Goal: Task Accomplishment & Management: Complete application form

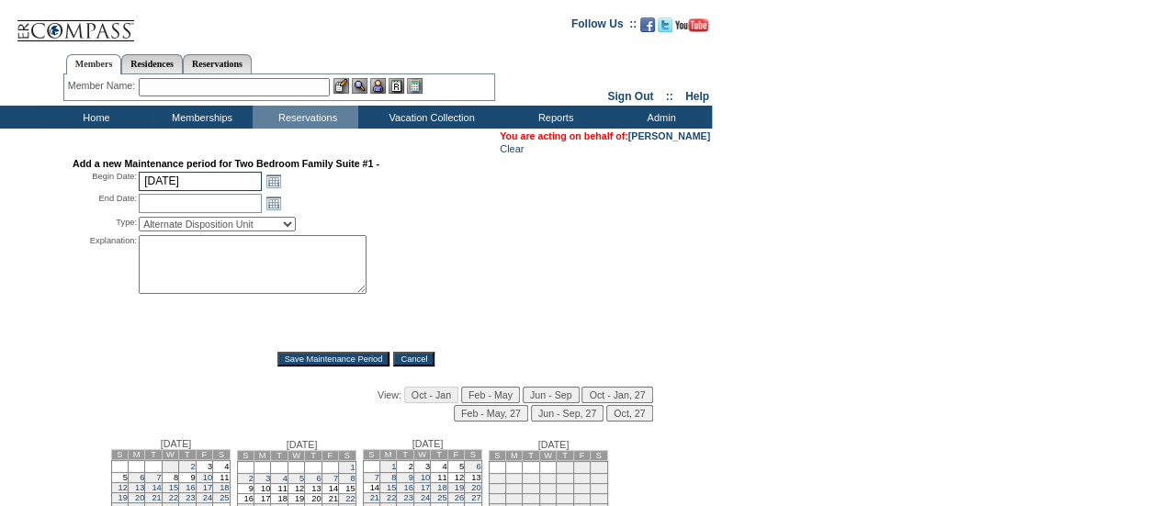
click at [186, 175] on input "[DATE]" at bounding box center [200, 181] width 123 height 19
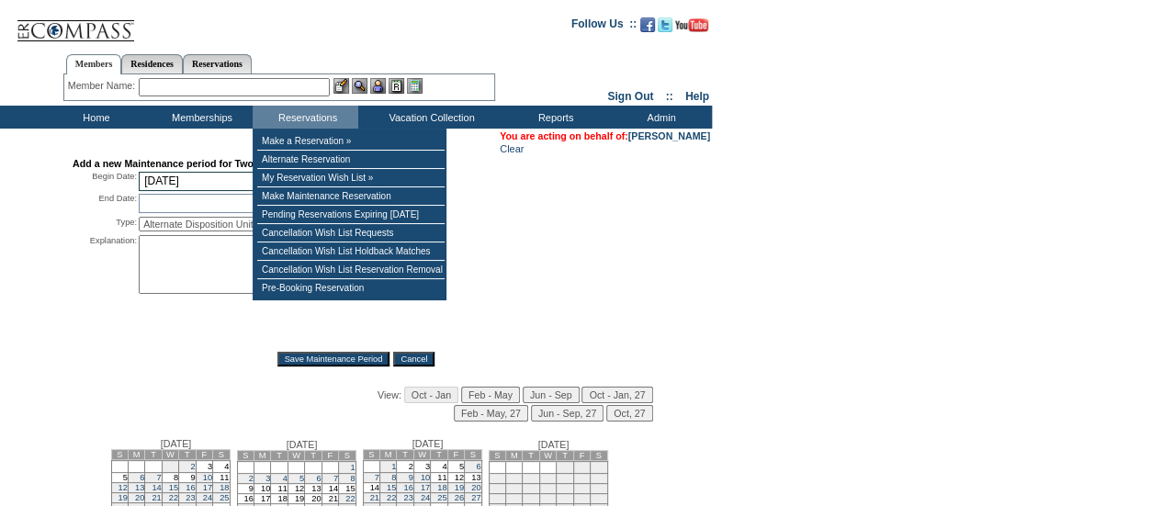
click at [181, 181] on input "[DATE]" at bounding box center [200, 181] width 123 height 19
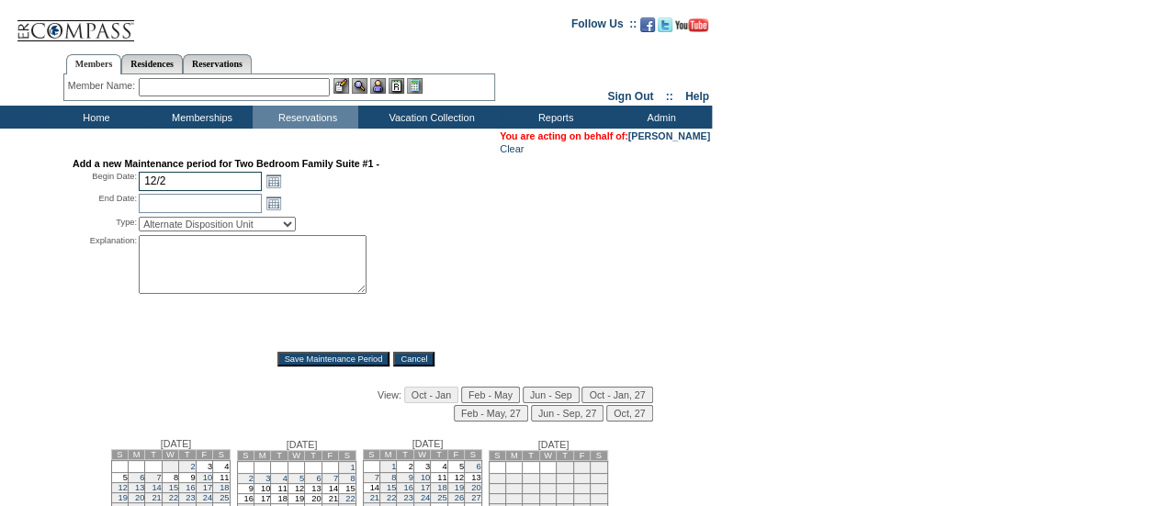
type input "12/2"
type input "[DATE]"
type input "127"
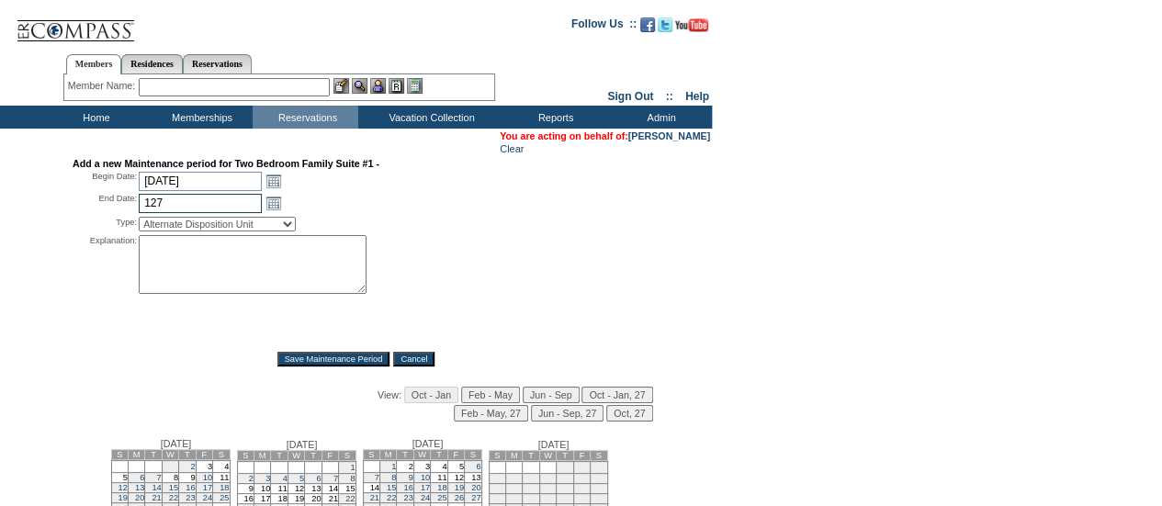
click at [194, 201] on input "127" at bounding box center [200, 203] width 123 height 19
type input "12/7/"
type input "[DATE]"
click at [206, 221] on select "Alternate Disposition Unit Business Hold Disposition Exclusive Alliance Partner…" at bounding box center [217, 224] width 157 height 15
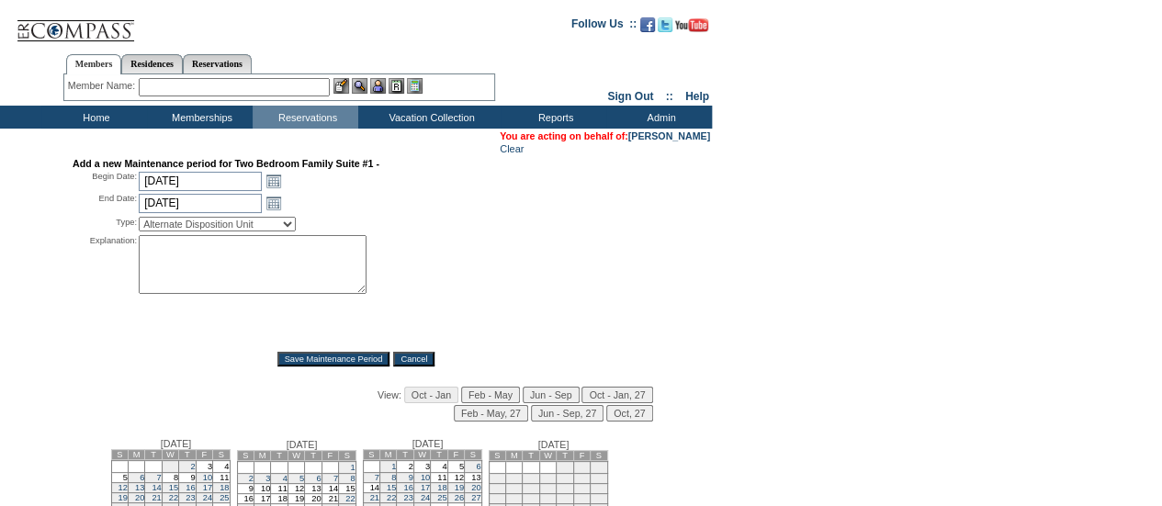
select select "PropMaintInventoryRelease"
click at [139, 220] on select "Alternate Disposition Unit Business Hold Disposition Exclusive Alliance Partner…" at bounding box center [217, 224] width 157 height 15
drag, startPoint x: 197, startPoint y: 254, endPoint x: 222, endPoint y: 264, distance: 27.6
click at [198, 254] on textarea at bounding box center [253, 264] width 228 height 59
drag, startPoint x: 636, startPoint y: 341, endPoint x: 379, endPoint y: 310, distance: 258.3
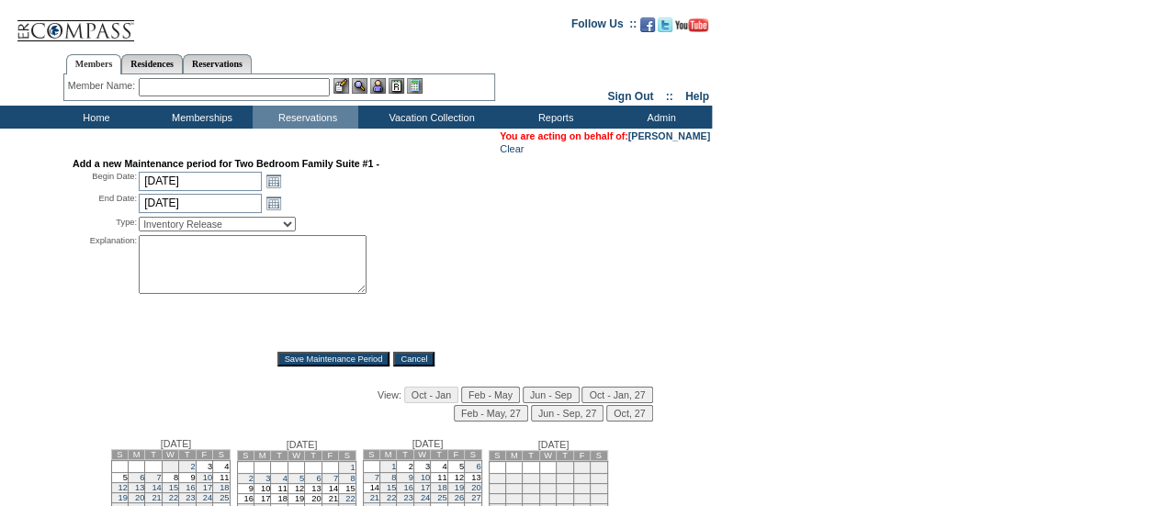
click at [636, 341] on div "Add a new Maintenance period for Two Bedroom Family Suite #1 - Begin Date: [DAT…" at bounding box center [356, 262] width 567 height 209
click at [235, 265] on textarea at bounding box center [253, 264] width 228 height 59
paste textarea "Strategic budgeting block. Reach out to AU with any questions - DH"
type textarea "Strategic budgeting block. Reach out to AU with any questions - DH"
click at [349, 365] on input "Save Maintenance Period" at bounding box center [333, 359] width 113 height 15
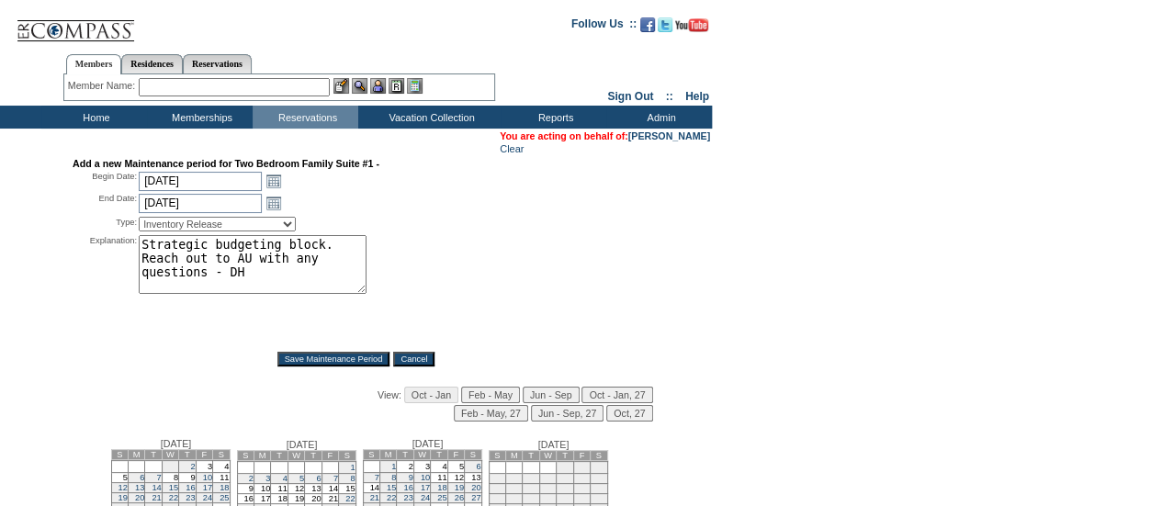
click at [349, 365] on input "Save Maintenance Period" at bounding box center [333, 359] width 113 height 15
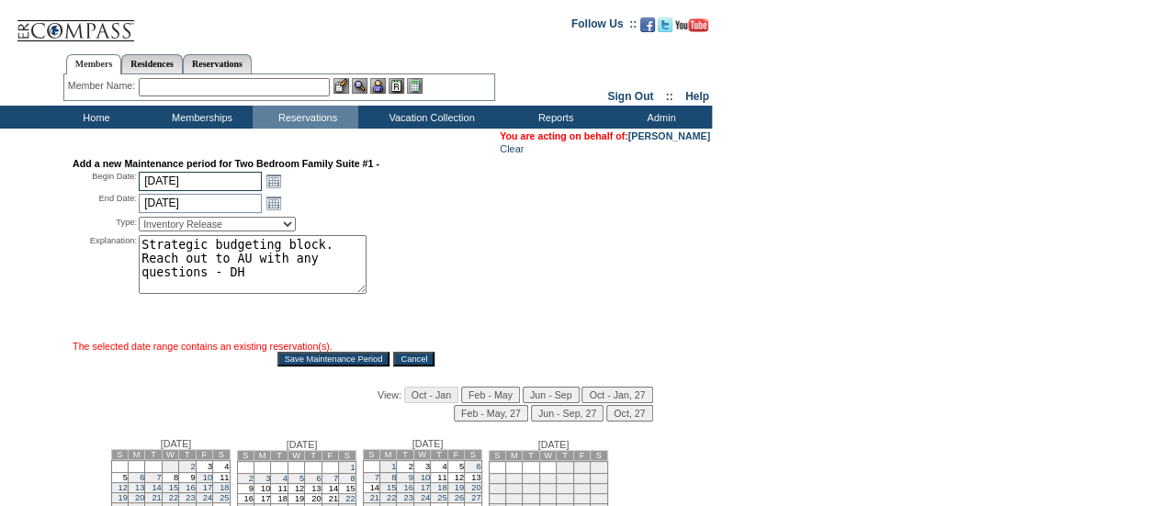
click at [210, 185] on input "[DATE]" at bounding box center [200, 181] width 123 height 19
type input "12/11"
type input "[DATE]"
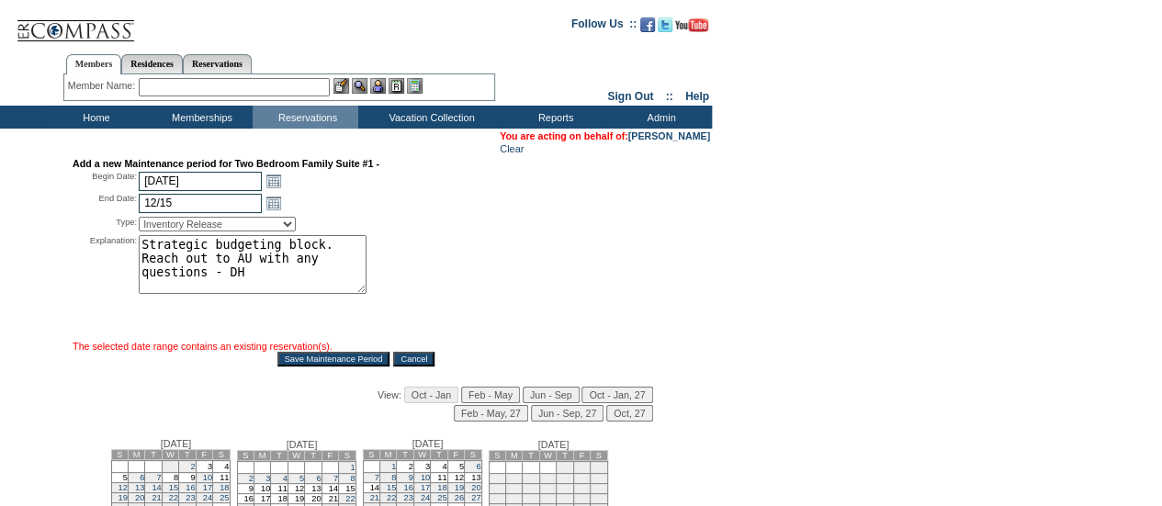
type input "12/15"
type input "[DATE]"
click at [309, 366] on input "Save Maintenance Period" at bounding box center [333, 359] width 113 height 15
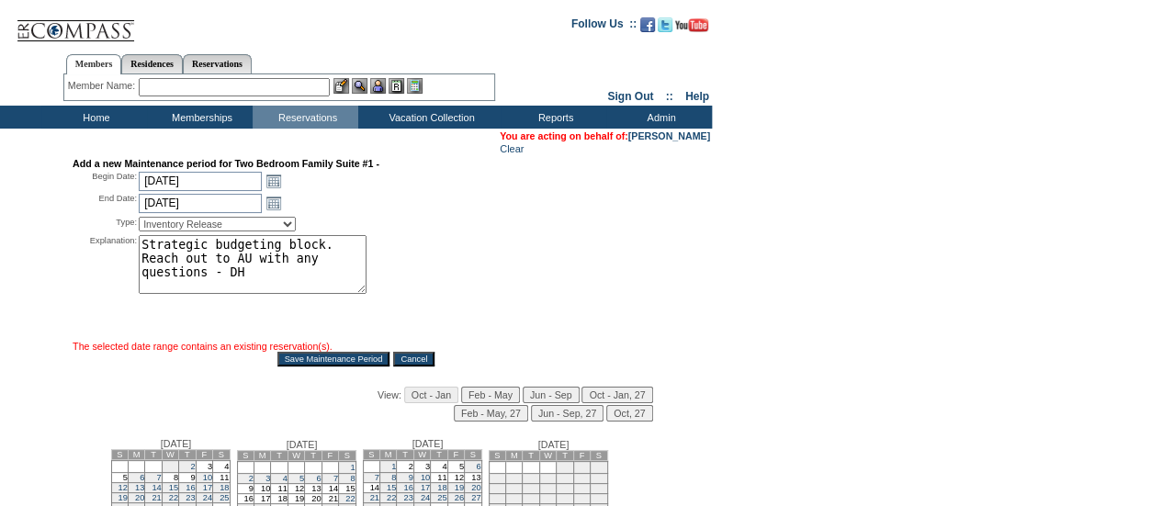
click at [309, 366] on input "Save Maintenance Period" at bounding box center [333, 359] width 113 height 15
click at [566, 247] on div "Explanation: Strategic budgeting block. Reach out to AU with any questions - DH…" at bounding box center [356, 287] width 567 height 104
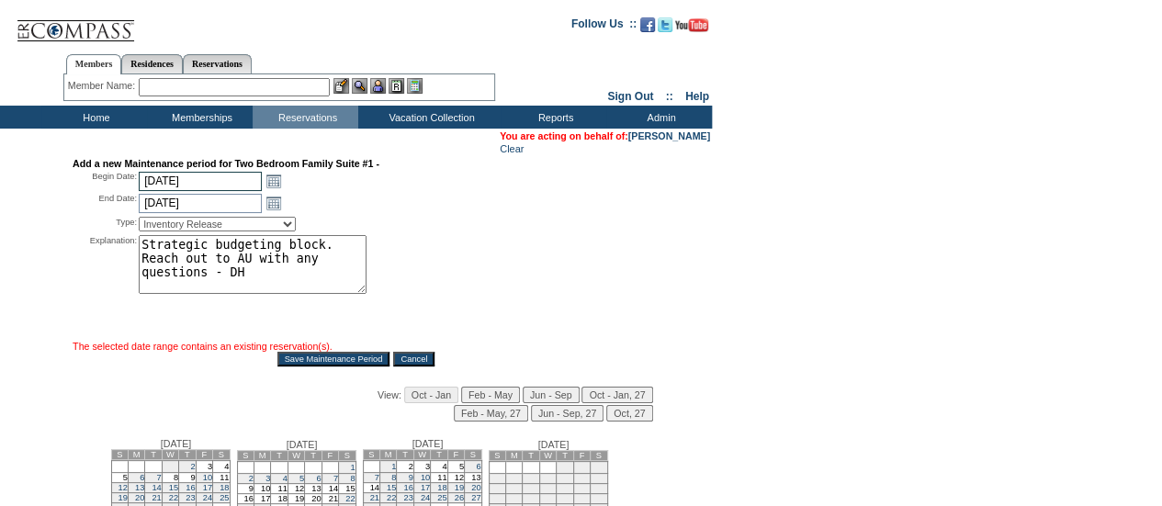
click at [212, 175] on input "[DATE]" at bounding box center [200, 181] width 123 height 19
type input "11/16/"
type input "[DATE]"
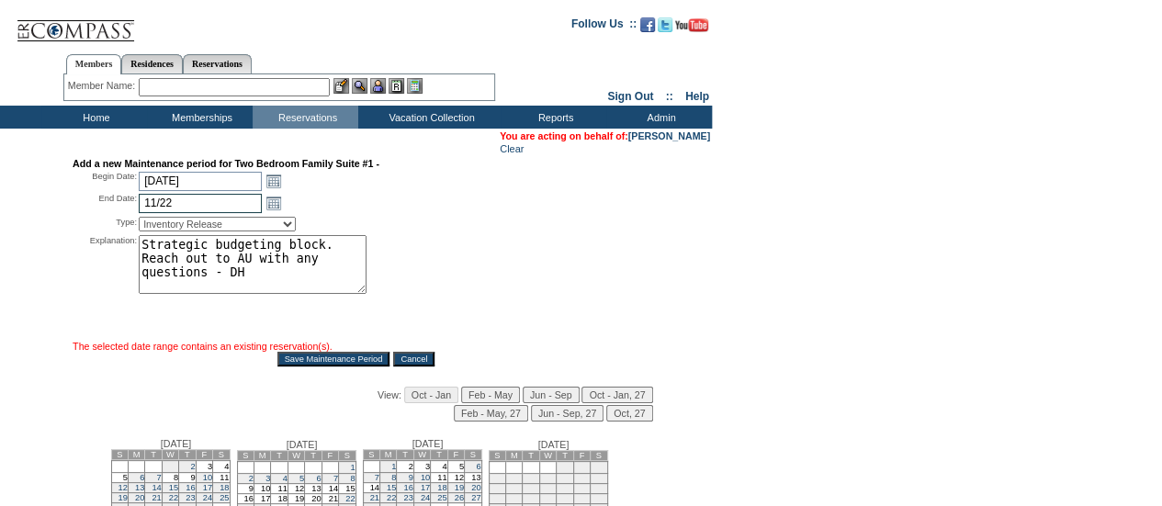
type input "11/22"
type input "[DATE]"
click at [332, 364] on input "Save Maintenance Period" at bounding box center [333, 359] width 113 height 15
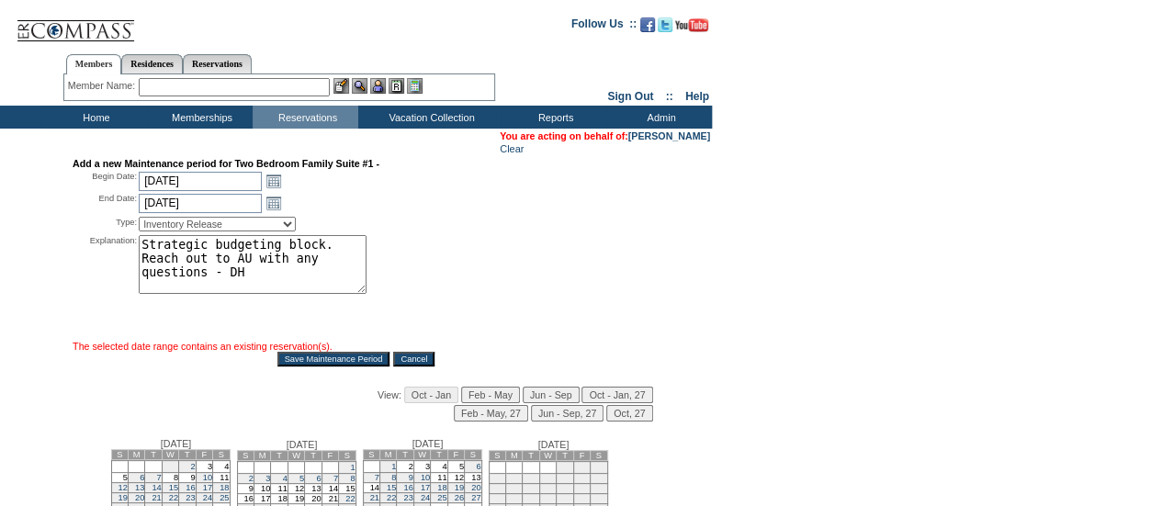
click at [332, 364] on input "Save Maintenance Period" at bounding box center [333, 359] width 113 height 15
click at [333, 364] on input "Save Maintenance Period" at bounding box center [333, 359] width 113 height 15
click at [666, 325] on div "Add a new Maintenance period for Two Bedroom Family Suite #1 - Begin Date: [DAT…" at bounding box center [356, 361] width 708 height 406
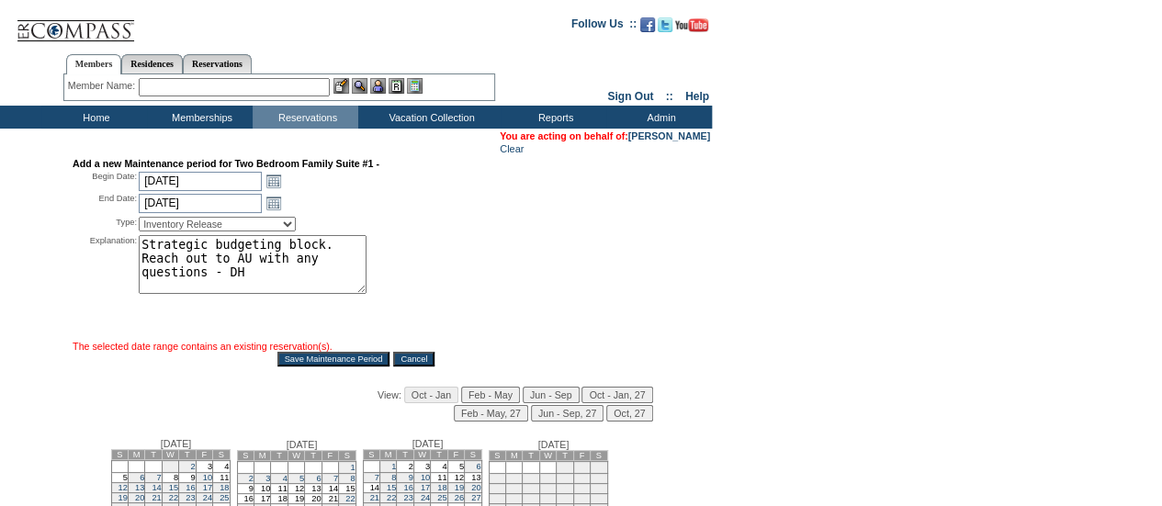
drag, startPoint x: 362, startPoint y: 260, endPoint x: 111, endPoint y: 231, distance: 252.6
click at [111, 231] on div "Add a new Maintenance period for Two Bedroom Family Suite #1 - Begin Date: [DAT…" at bounding box center [356, 262] width 567 height 209
click at [434, 253] on div "Explanation: Strategic budgeting block. Reach out to AU with any questions - DH…" at bounding box center [356, 287] width 567 height 104
drag, startPoint x: 359, startPoint y: 264, endPoint x: 95, endPoint y: 232, distance: 266.5
click at [92, 232] on div "Add a new Maintenance period for Two Bedroom Family Suite #1 - Begin Date: [DAT…" at bounding box center [356, 262] width 567 height 209
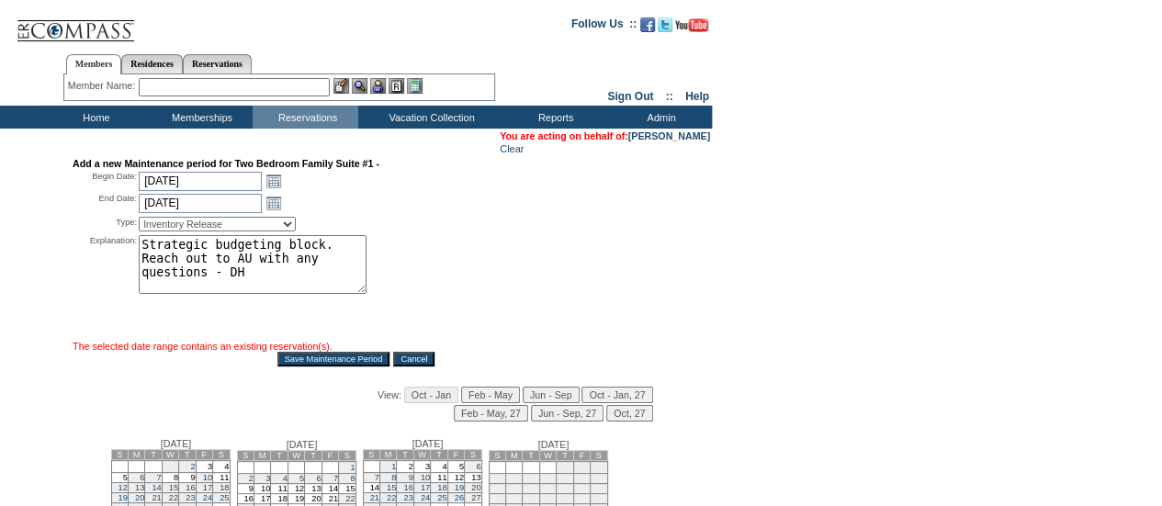
click at [345, 245] on textarea "Strategic budgeting block. Reach out to AU with any questions - DH" at bounding box center [253, 264] width 228 height 59
